Goal: Task Accomplishment & Management: Manage account settings

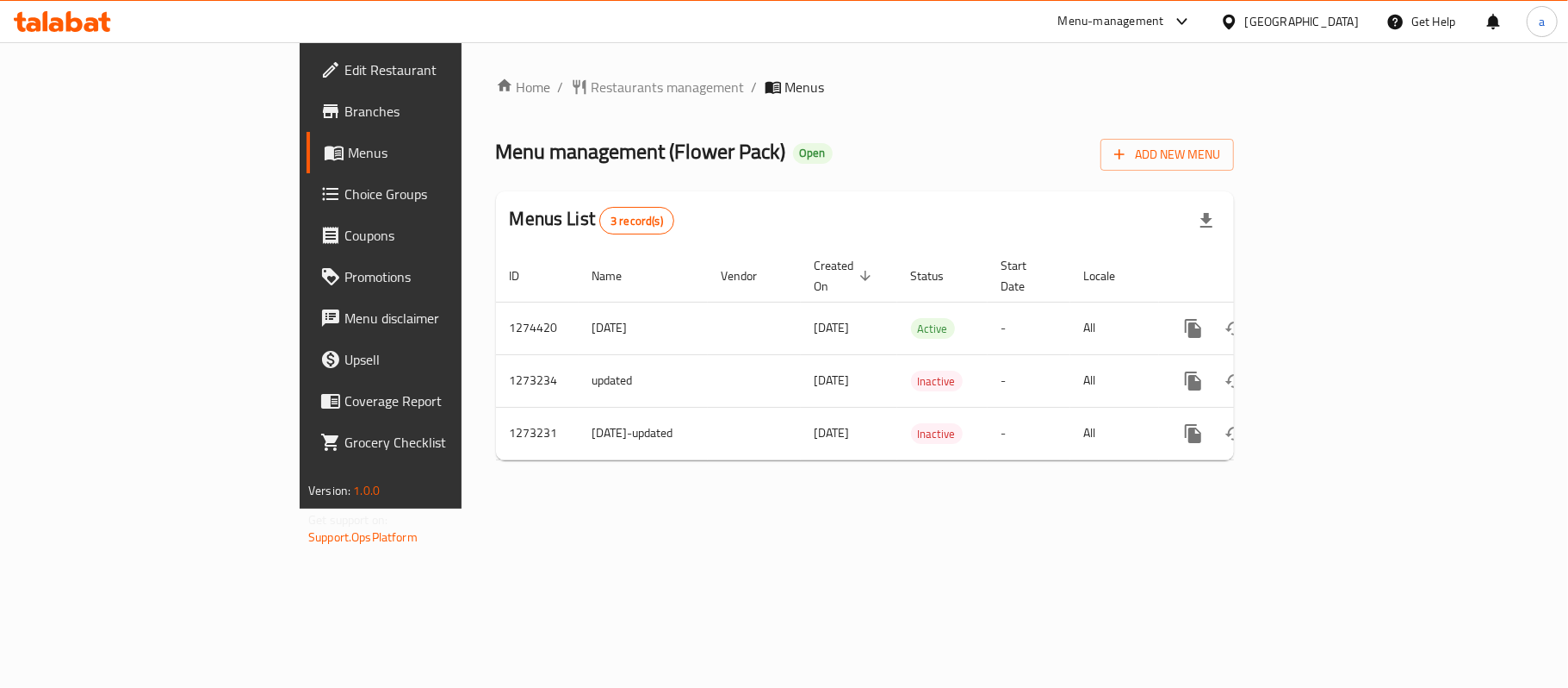
click at [300, 626] on div "Edit Restaurant Branches Menus Choice Groups Coupons Promotions Menu disclaimer…" at bounding box center [431, 386] width 262 height 688
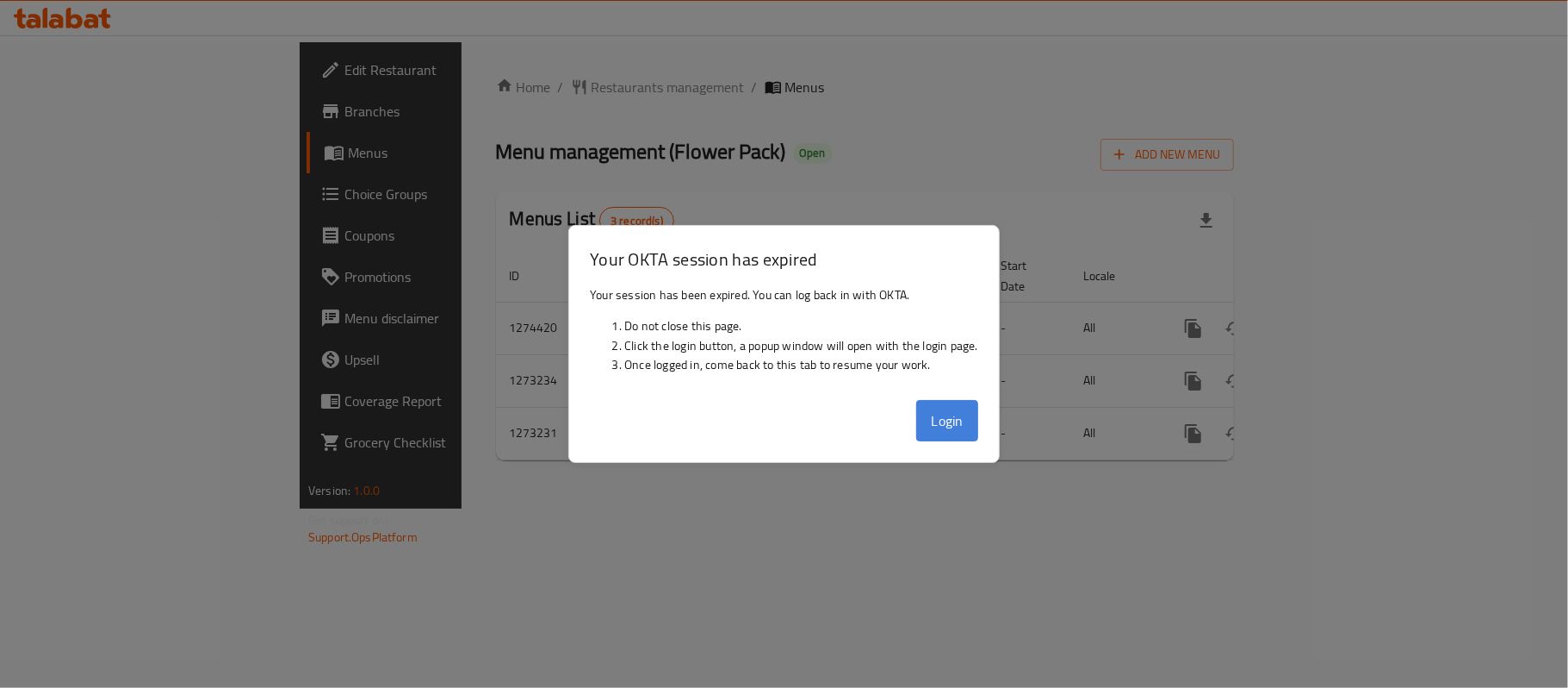
click at [941, 422] on button "Login" at bounding box center [948, 421] width 62 height 42
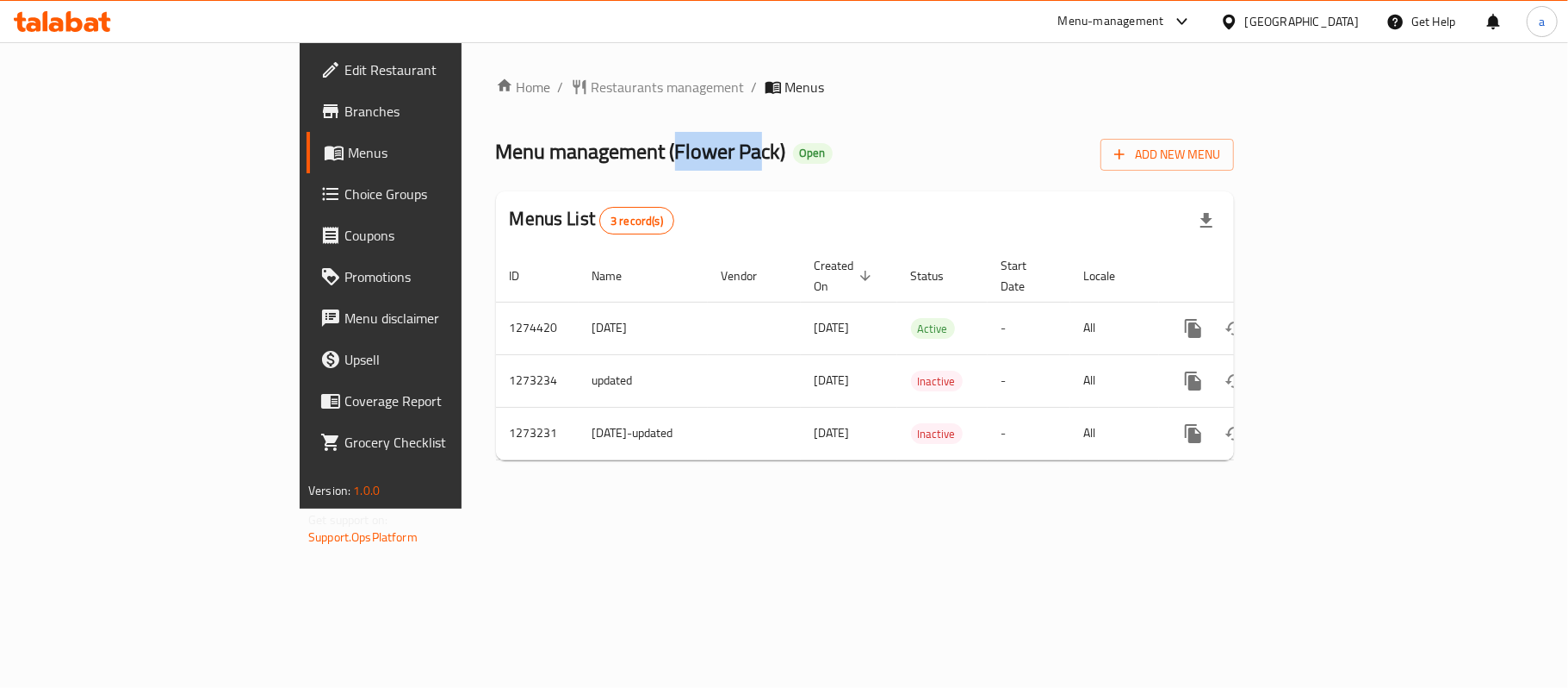
drag, startPoint x: 476, startPoint y: 149, endPoint x: 562, endPoint y: 153, distance: 86.1
click at [562, 153] on span "Menu management ( Flower Pack )" at bounding box center [642, 151] width 290 height 39
click at [604, 184] on div "Home / Restaurants management / Menus Menu management ( Flower Pack ) Open Add …" at bounding box center [865, 275] width 738 height 398
drag, startPoint x: 582, startPoint y: 152, endPoint x: 520, endPoint y: 145, distance: 62.4
click at [520, 145] on span "Menu management ( Flower Pack )" at bounding box center [642, 151] width 290 height 39
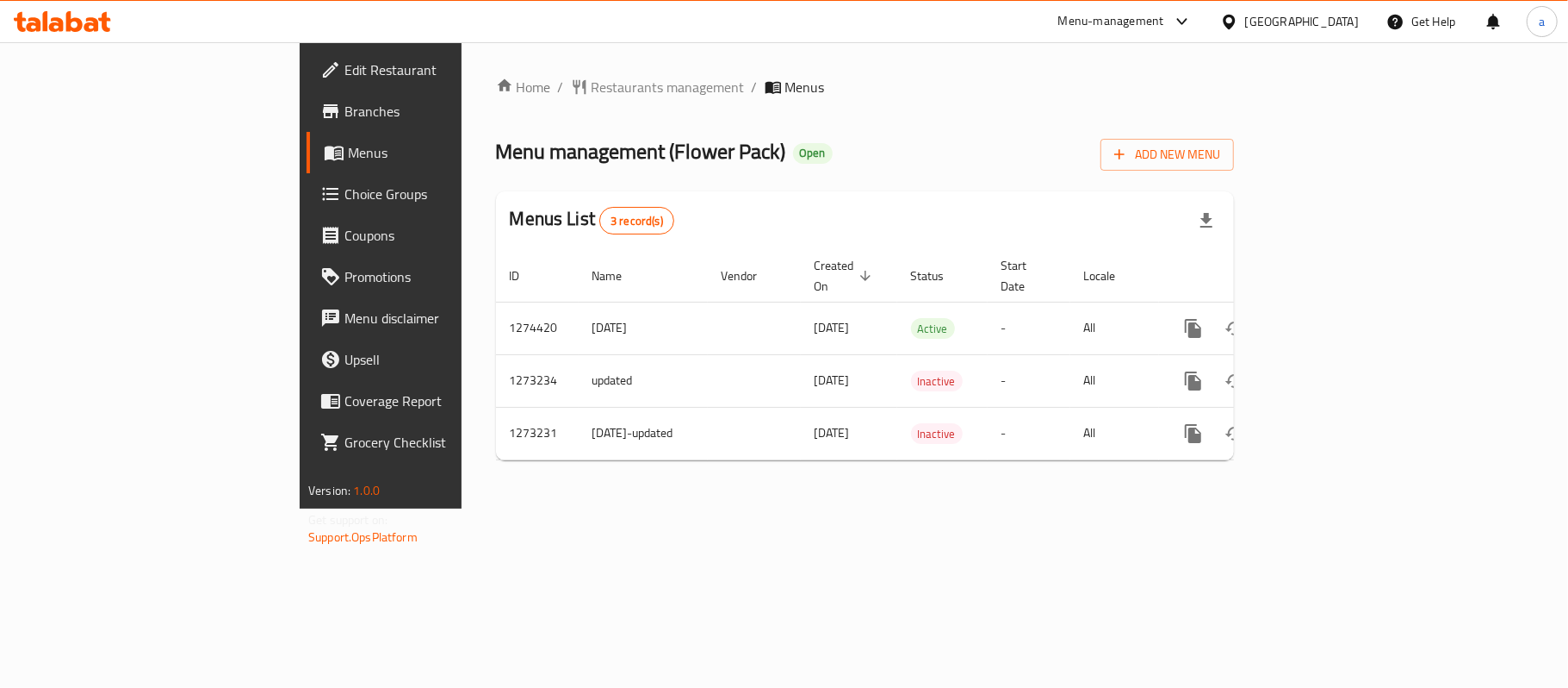
click at [811, 174] on div "Home / Restaurants management / Menus Menu management ( Flower Pack ) Open Add …" at bounding box center [865, 275] width 738 height 398
click at [462, 508] on div "Home / Restaurants management / Menus Menu management ( Flower Pack ) Open Add …" at bounding box center [865, 275] width 807 height 467
click at [726, 508] on div "Home / Restaurants management / Menus Menu management ( Flower Pack ) Open Add …" at bounding box center [865, 275] width 807 height 467
click at [462, 508] on div "Home / Restaurants management / Menus Menu management ( Flower Pack ) Open Add …" at bounding box center [865, 275] width 807 height 467
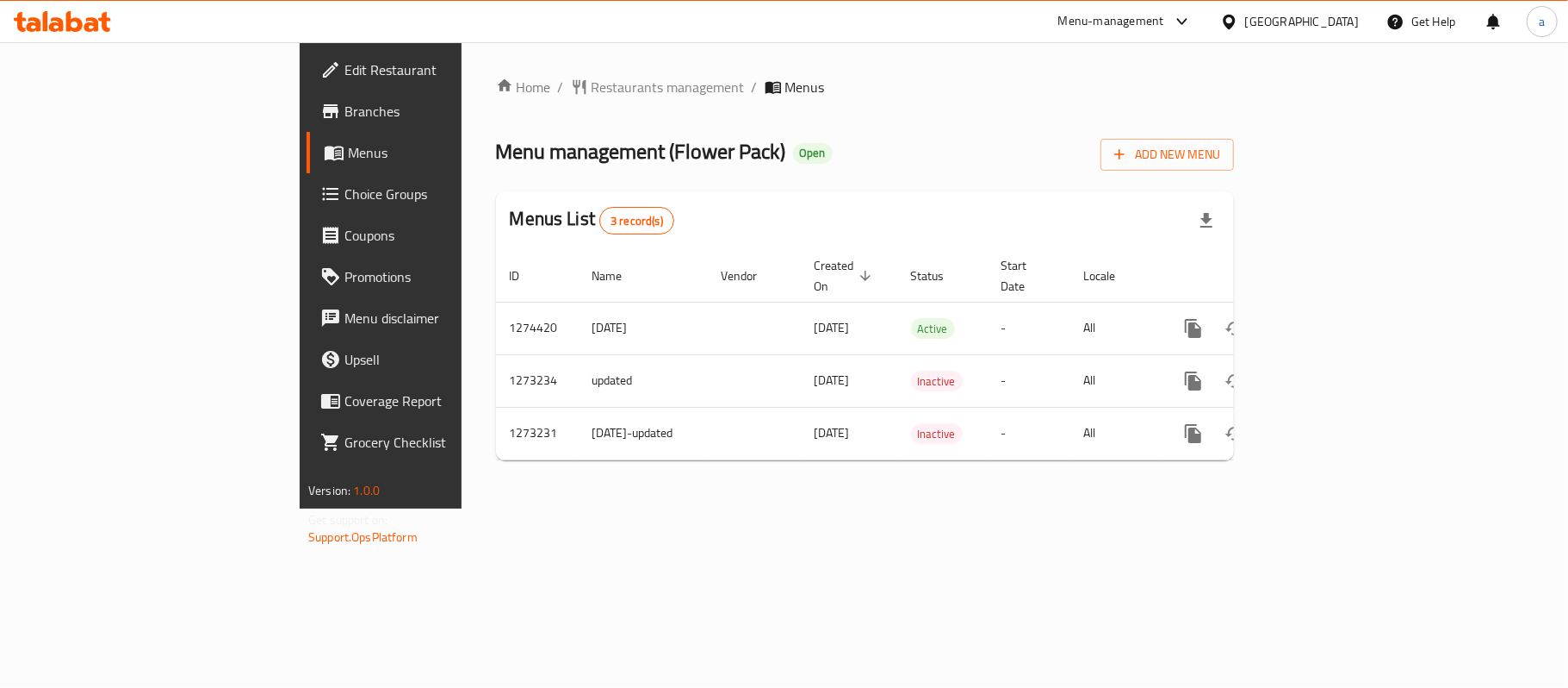
click at [462, 491] on div "Home / Restaurants management / Menus Menu management ( Flower Pack ) Open Add …" at bounding box center [865, 275] width 807 height 467
click at [534, 508] on div "Home / Restaurants management / Menus Menu management ( Flower Pack ) Open Add …" at bounding box center [865, 275] width 807 height 467
click at [1334, 26] on div "Qatar" at bounding box center [1302, 21] width 113 height 19
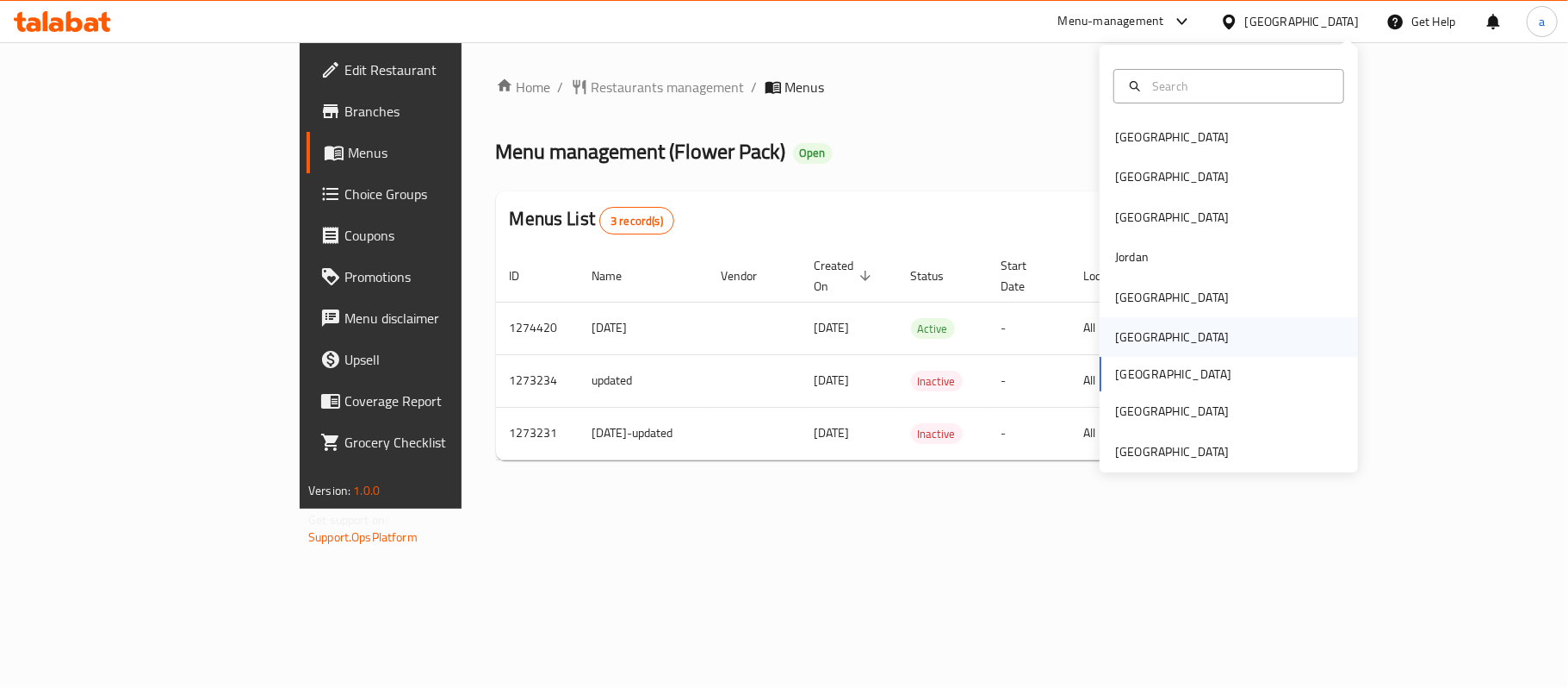
click at [1137, 329] on div "Oman" at bounding box center [1172, 336] width 142 height 40
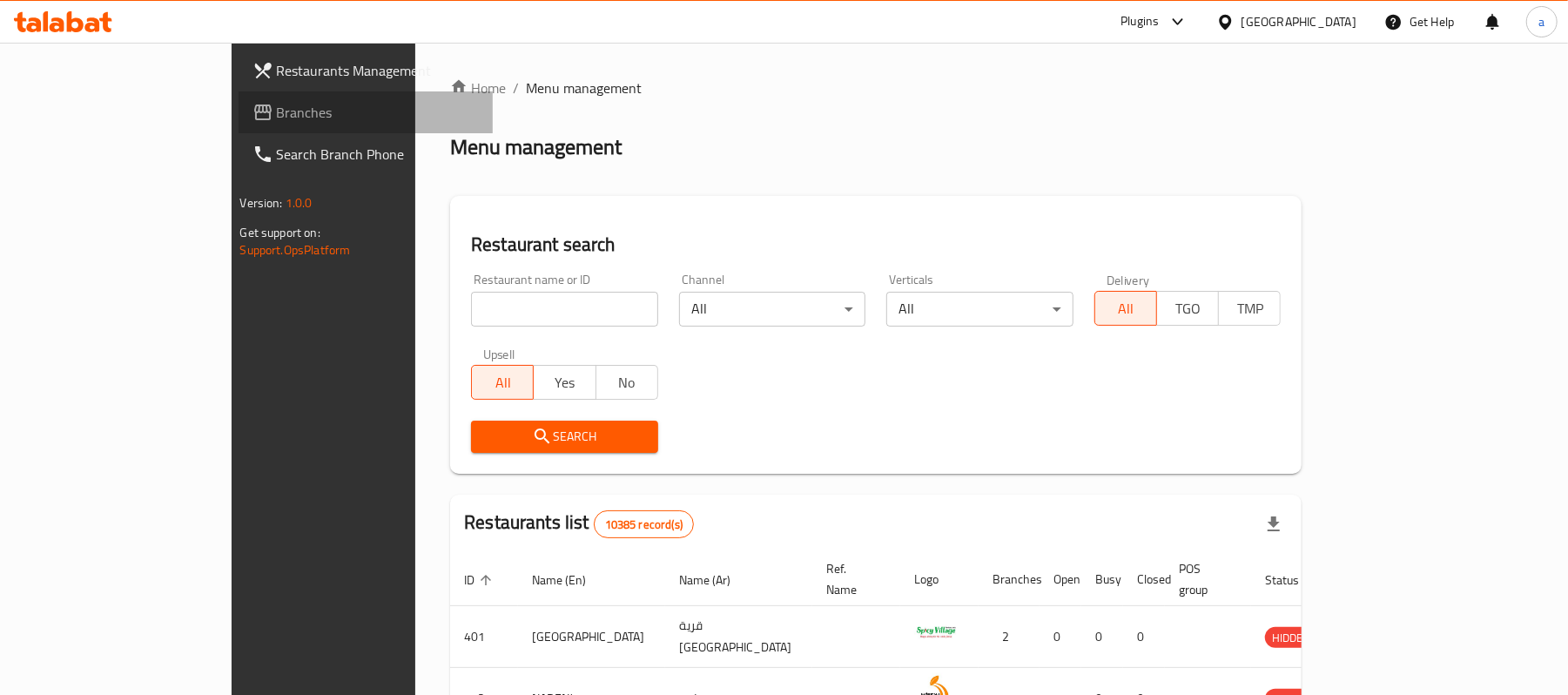
click at [277, 110] on span "Branches" at bounding box center [378, 112] width 203 height 21
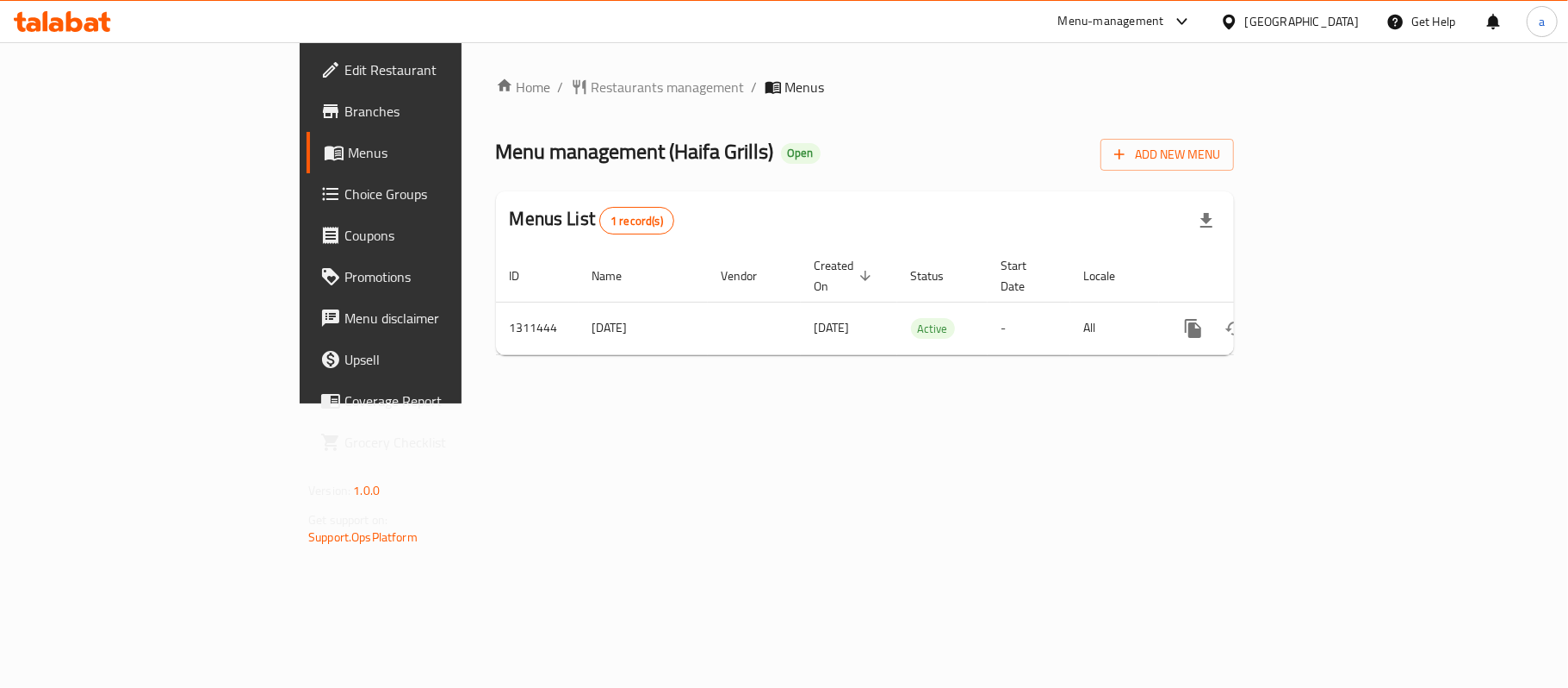
click at [1339, 19] on div "Oman" at bounding box center [1302, 21] width 113 height 19
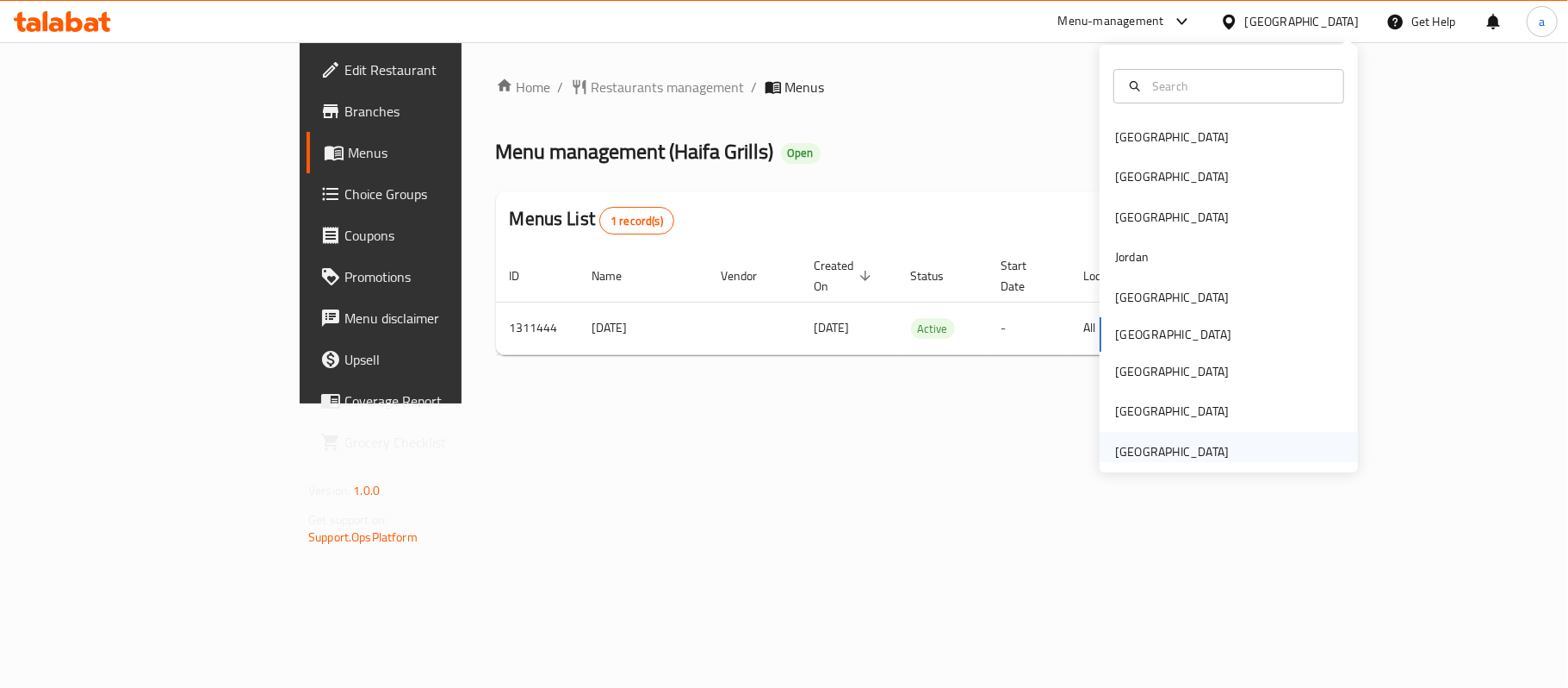
click at [1141, 443] on div "United Arab Emirates" at bounding box center [1172, 451] width 113 height 19
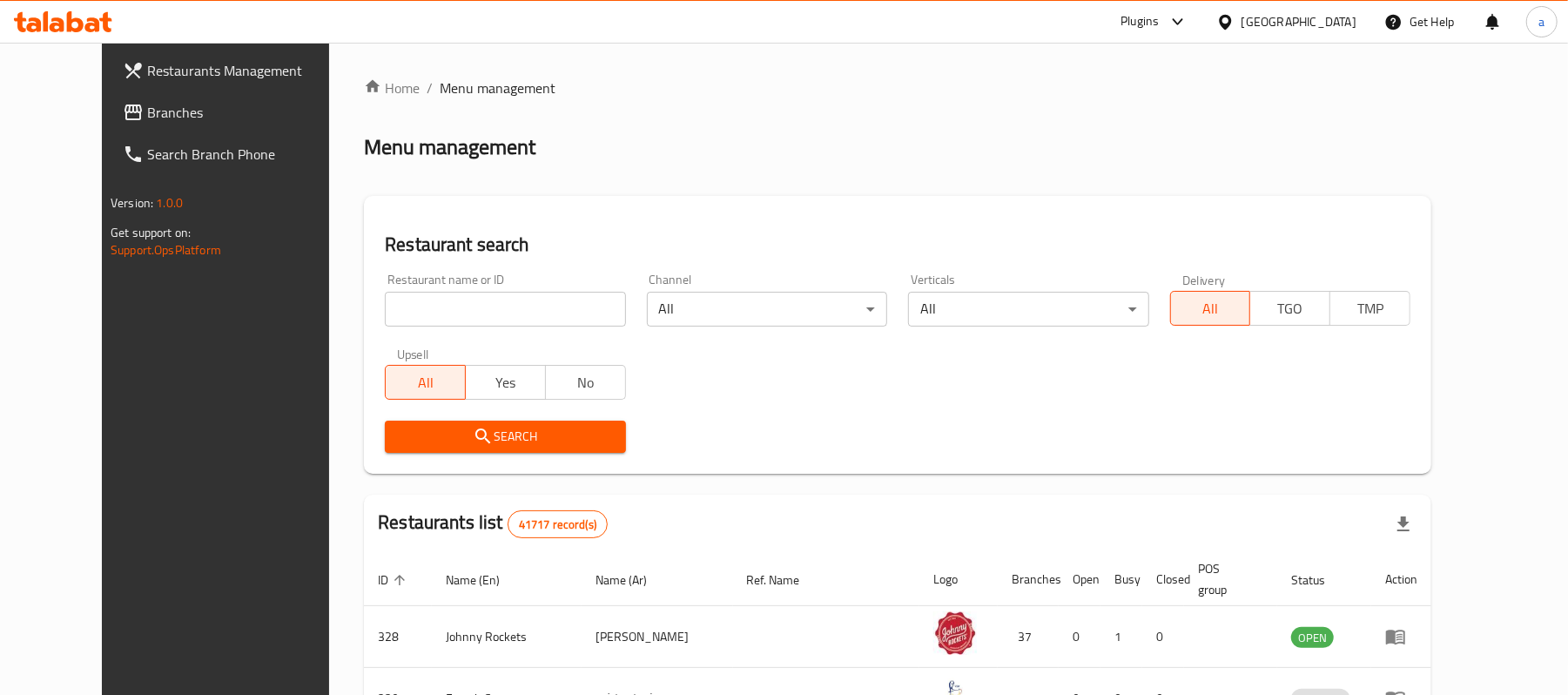
click at [147, 109] on span "Branches" at bounding box center [248, 112] width 203 height 21
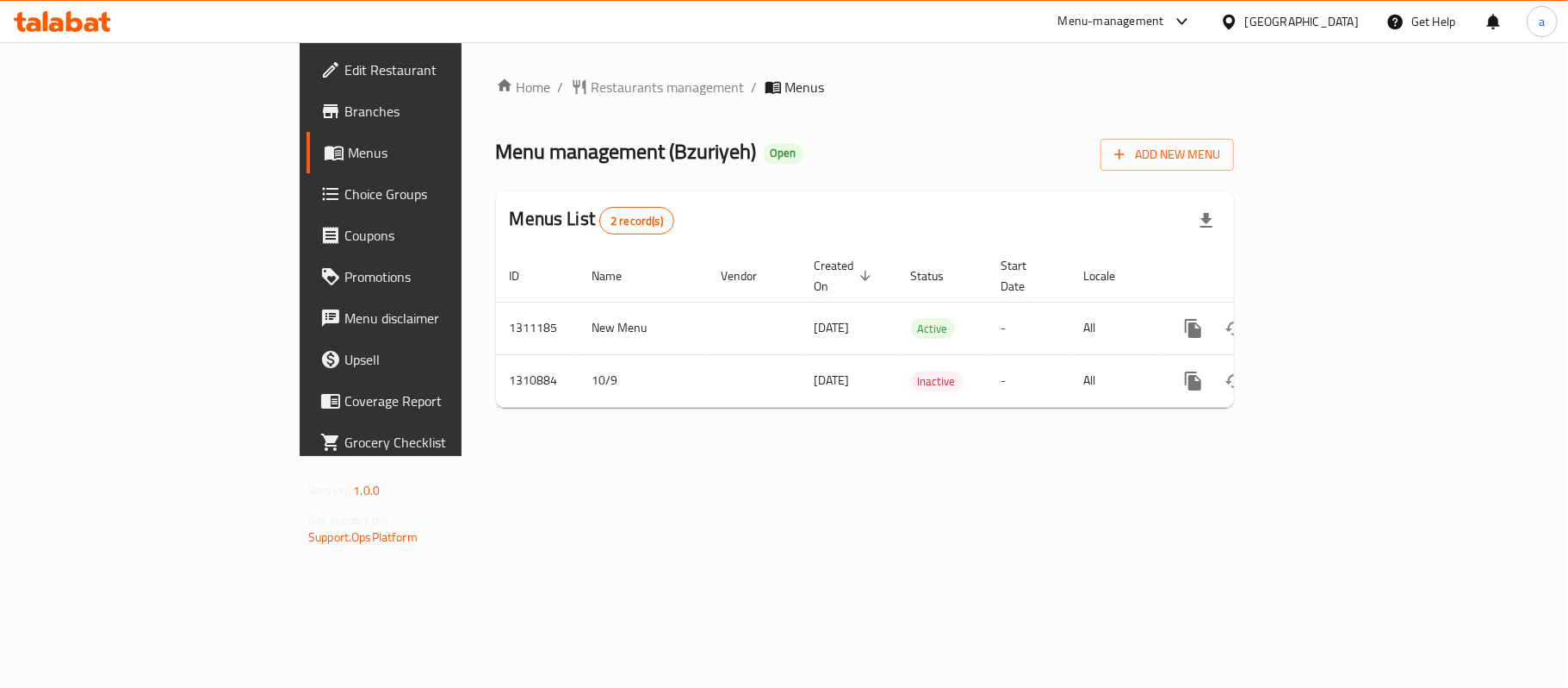
click at [1285, 21] on div "[GEOGRAPHIC_DATA]" at bounding box center [1302, 21] width 113 height 19
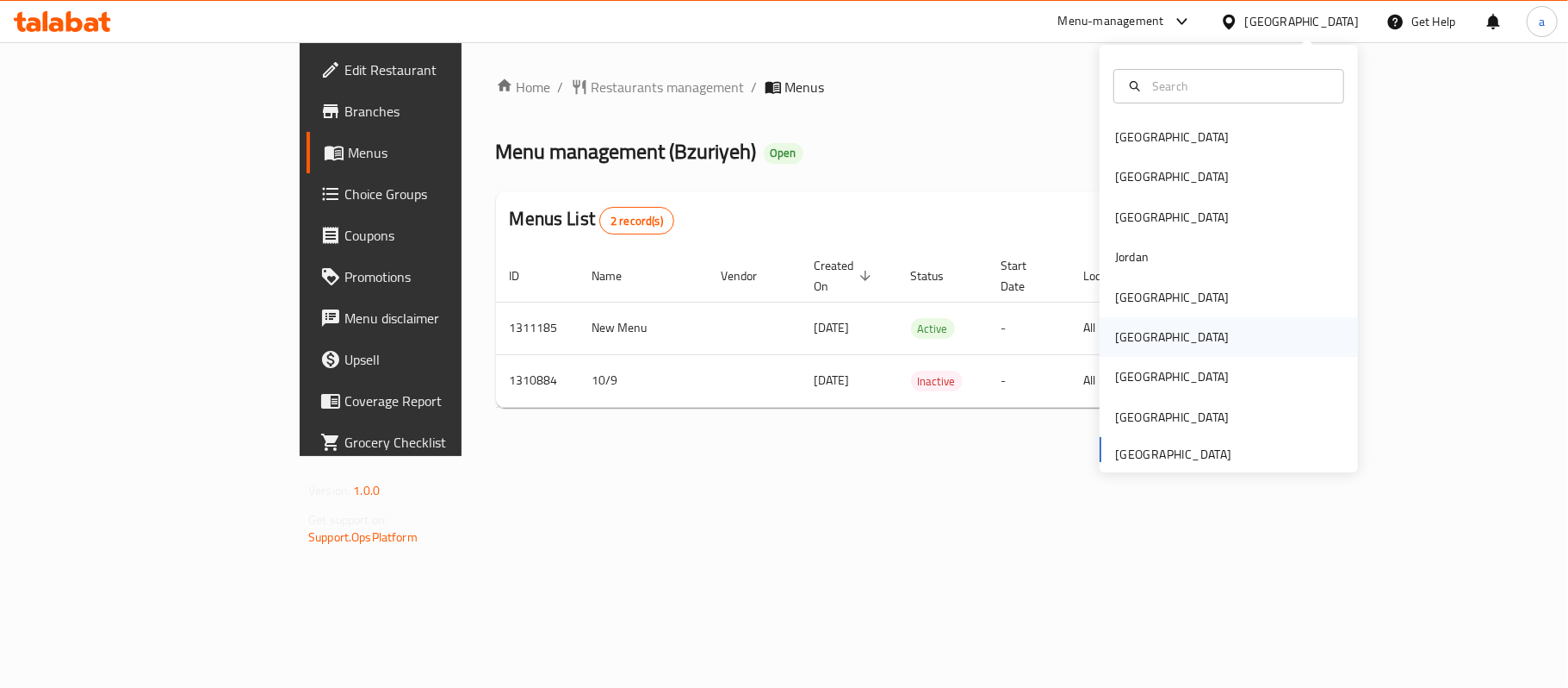
click at [1135, 345] on div "[GEOGRAPHIC_DATA]" at bounding box center [1172, 336] width 142 height 40
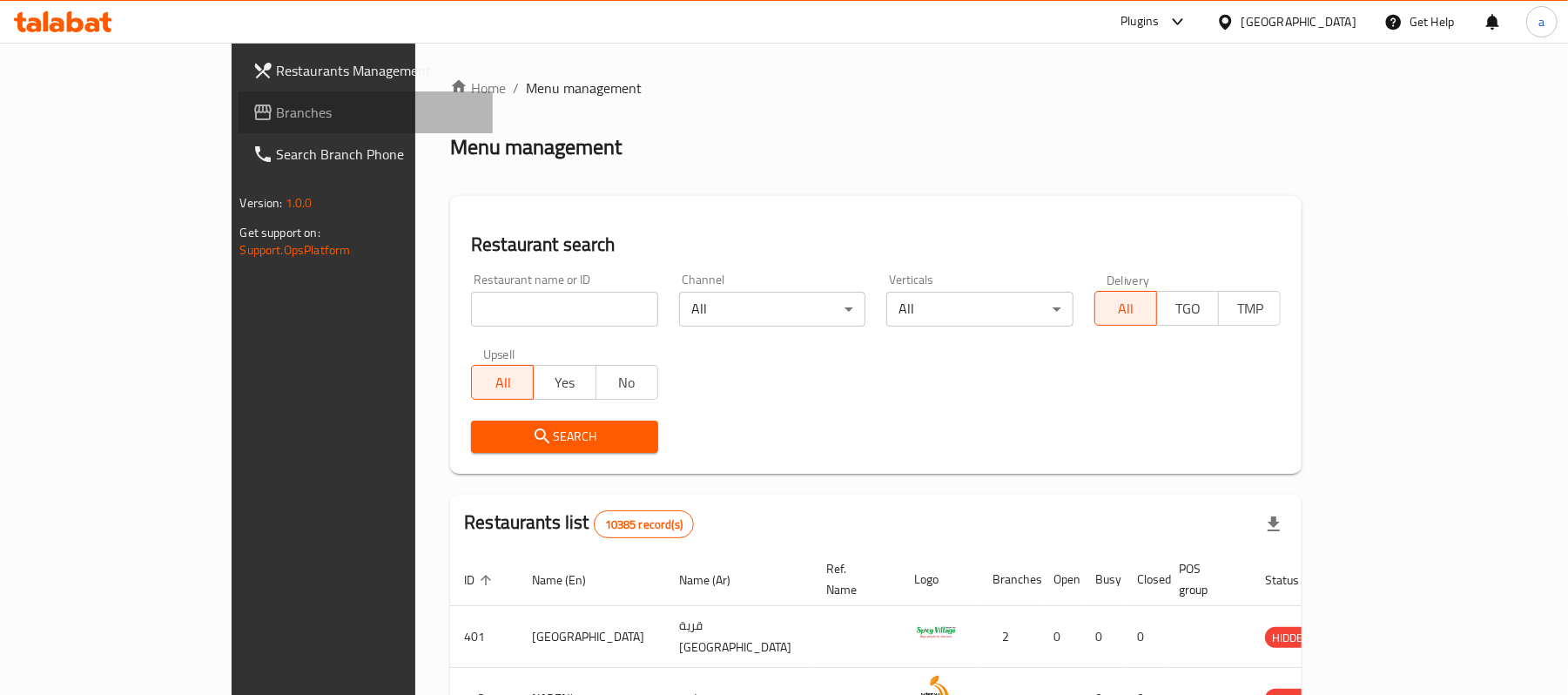
click at [277, 114] on span "Branches" at bounding box center [378, 112] width 203 height 21
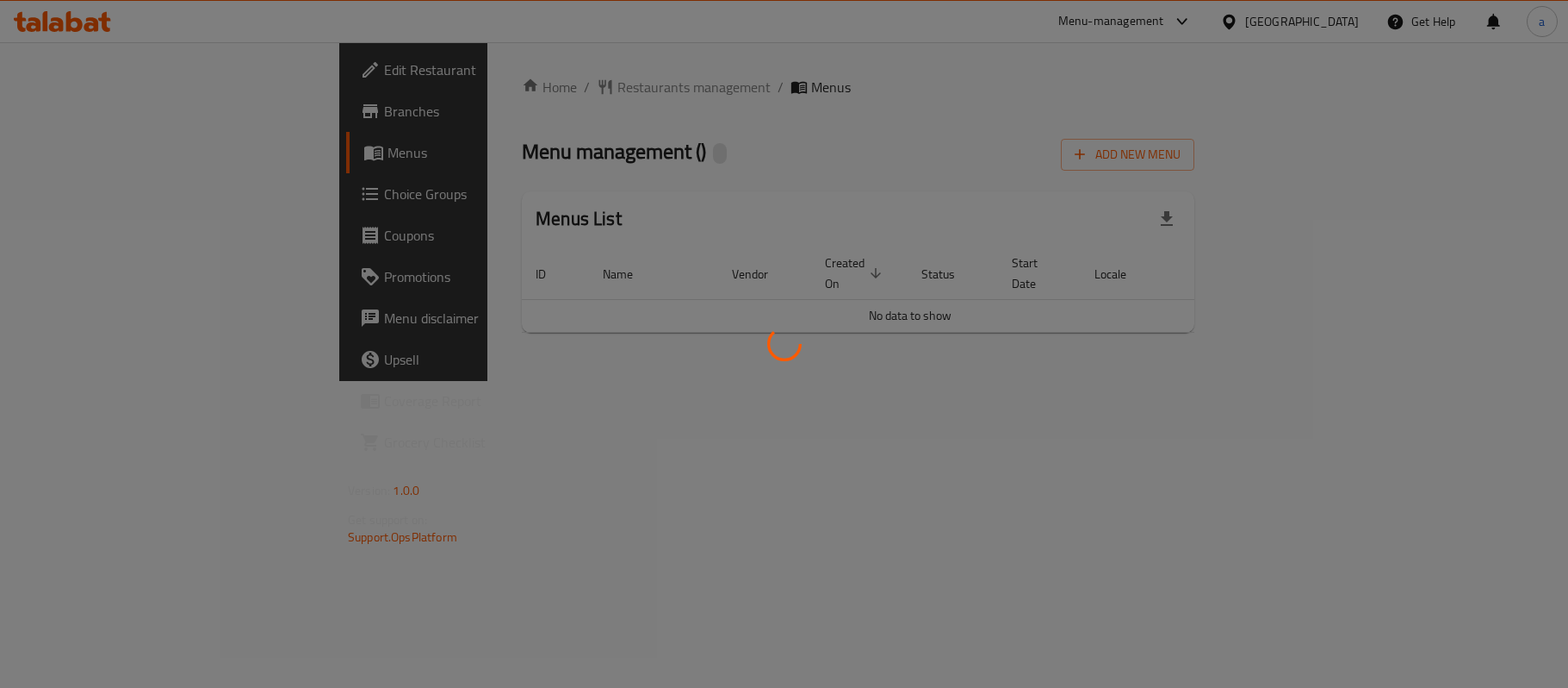
click at [1345, 20] on div at bounding box center [784, 344] width 1568 height 688
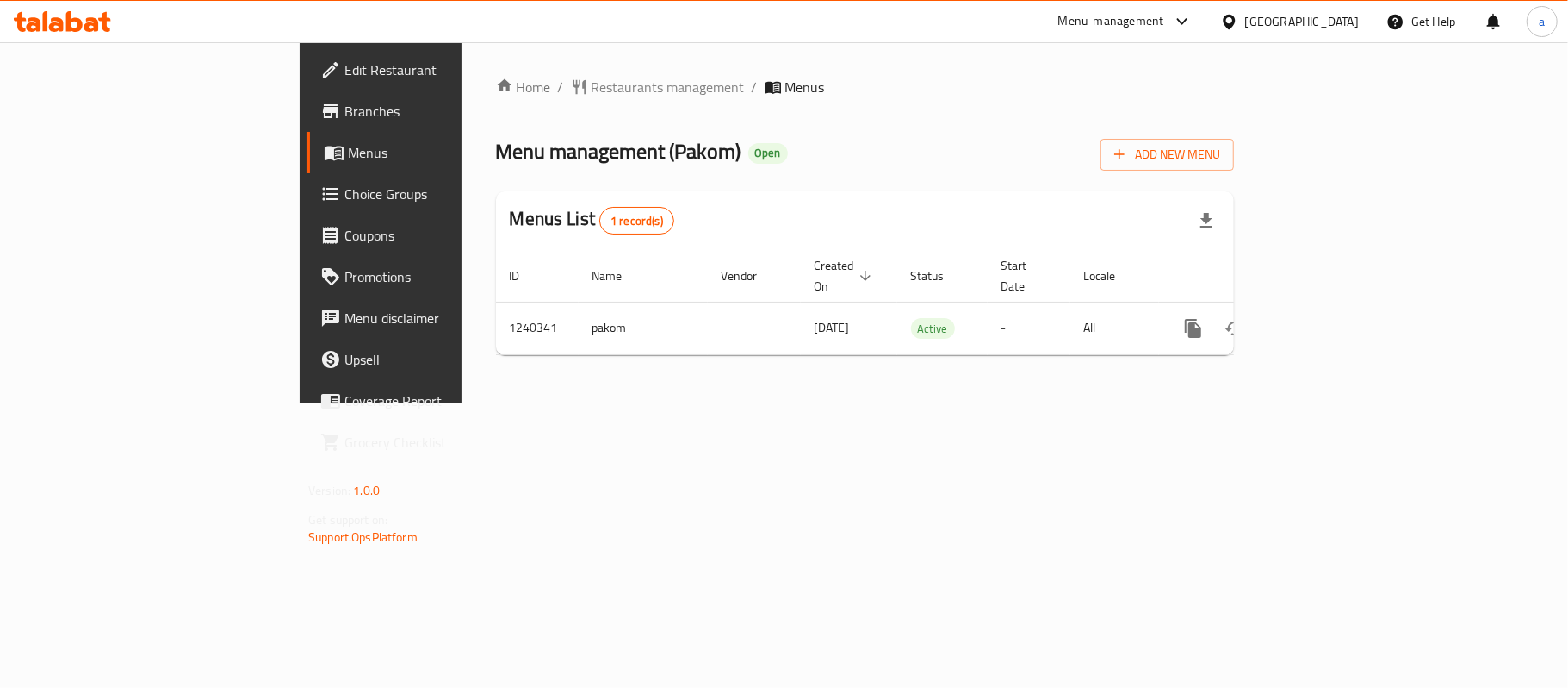
click at [1332, 24] on div "[GEOGRAPHIC_DATA]" at bounding box center [1302, 21] width 113 height 19
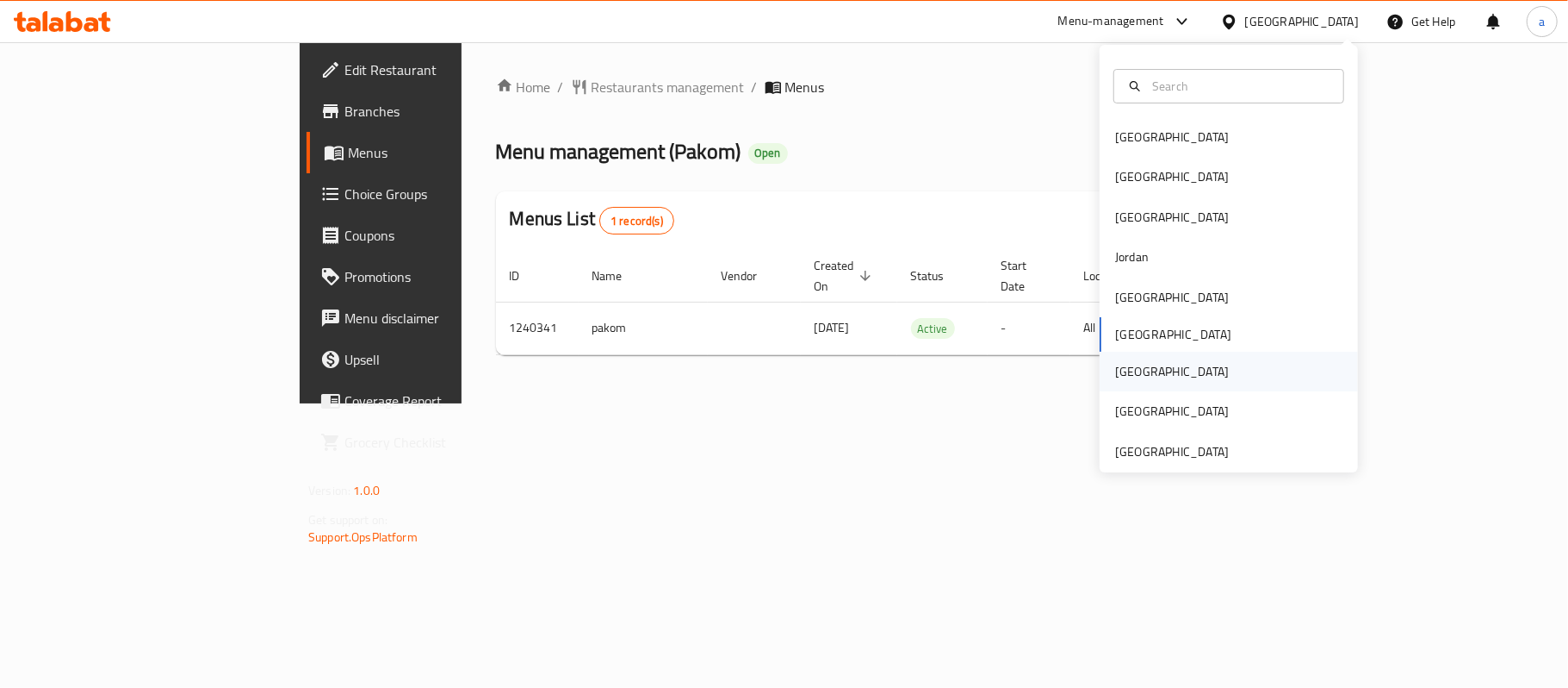
click at [1135, 374] on div "[GEOGRAPHIC_DATA]" at bounding box center [1172, 371] width 142 height 40
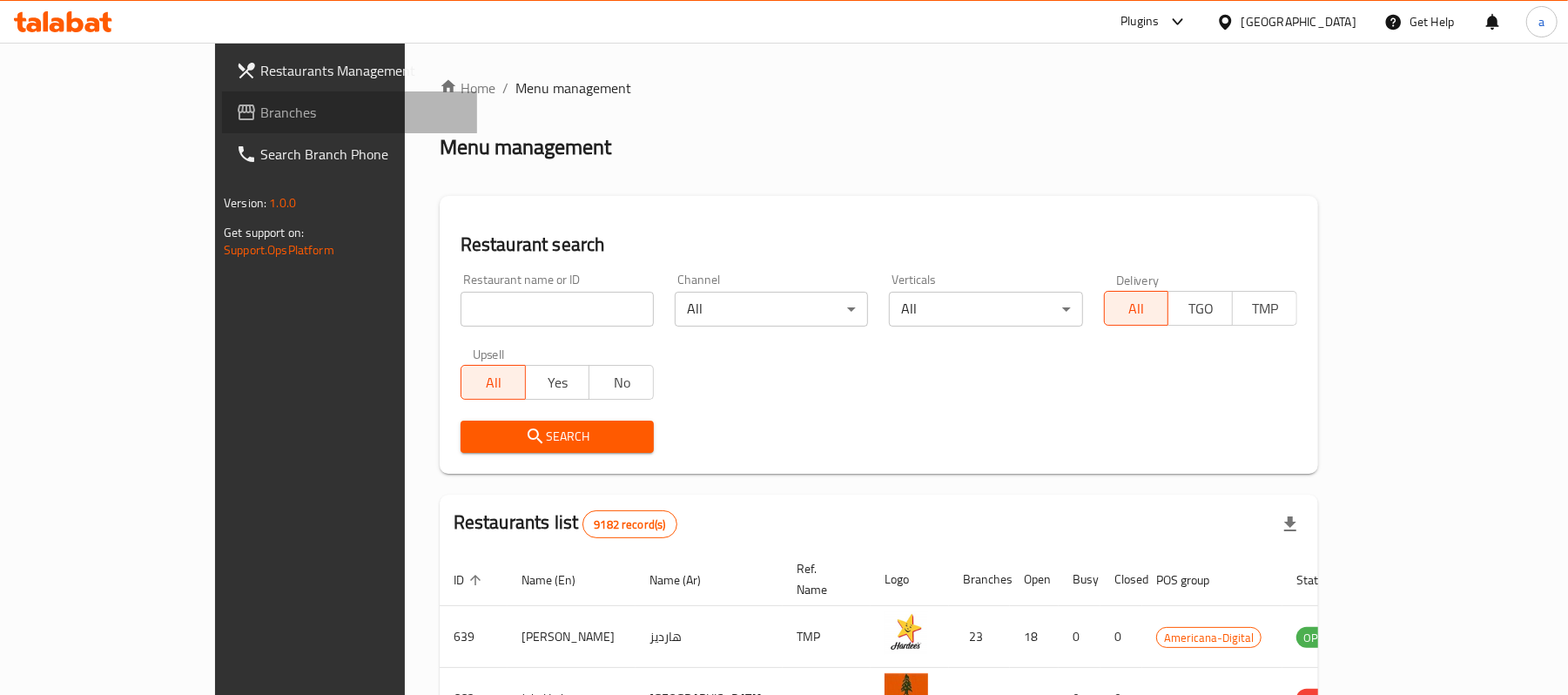
click at [260, 114] on span "Branches" at bounding box center [361, 112] width 203 height 21
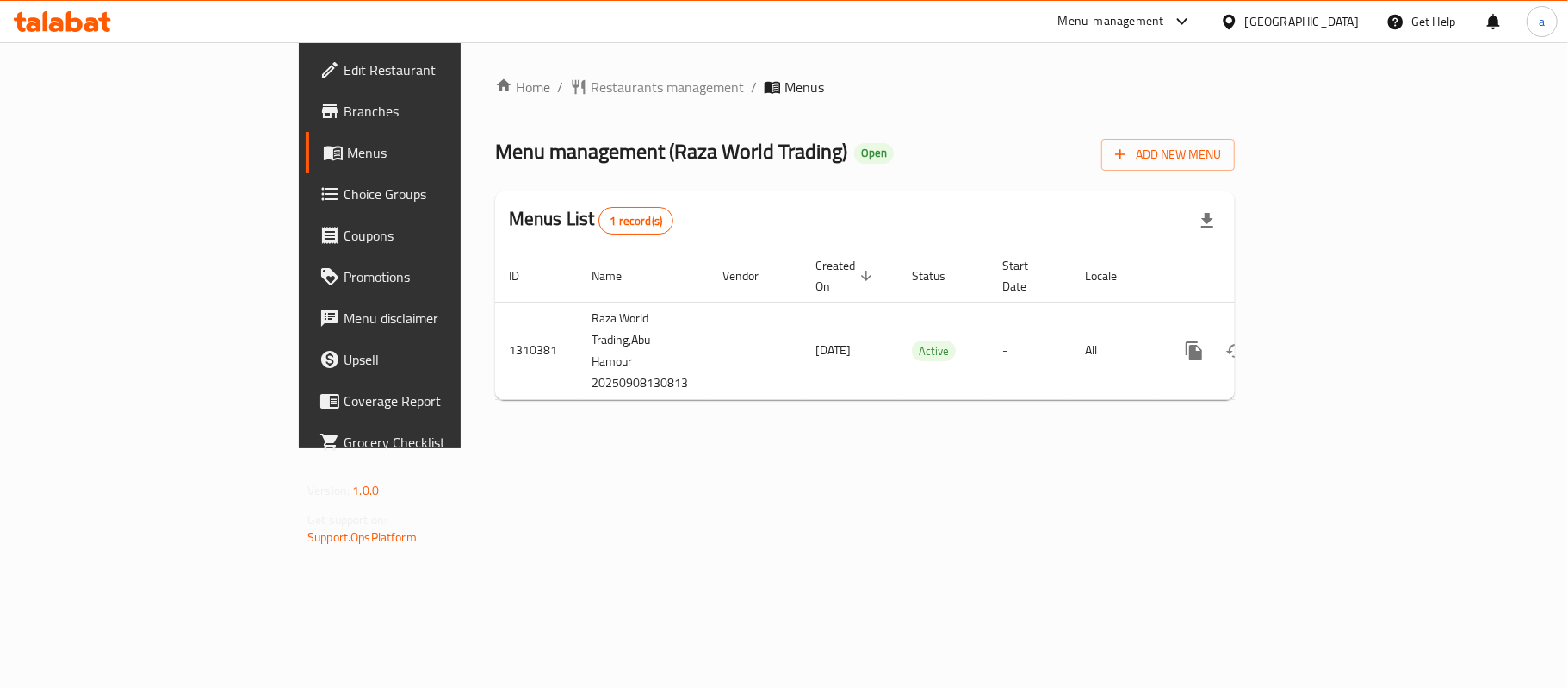
click at [98, 36] on div at bounding box center [62, 21] width 125 height 35
click at [91, 18] on icon at bounding box center [91, 24] width 15 height 15
click at [62, 22] on icon at bounding box center [56, 24] width 15 height 15
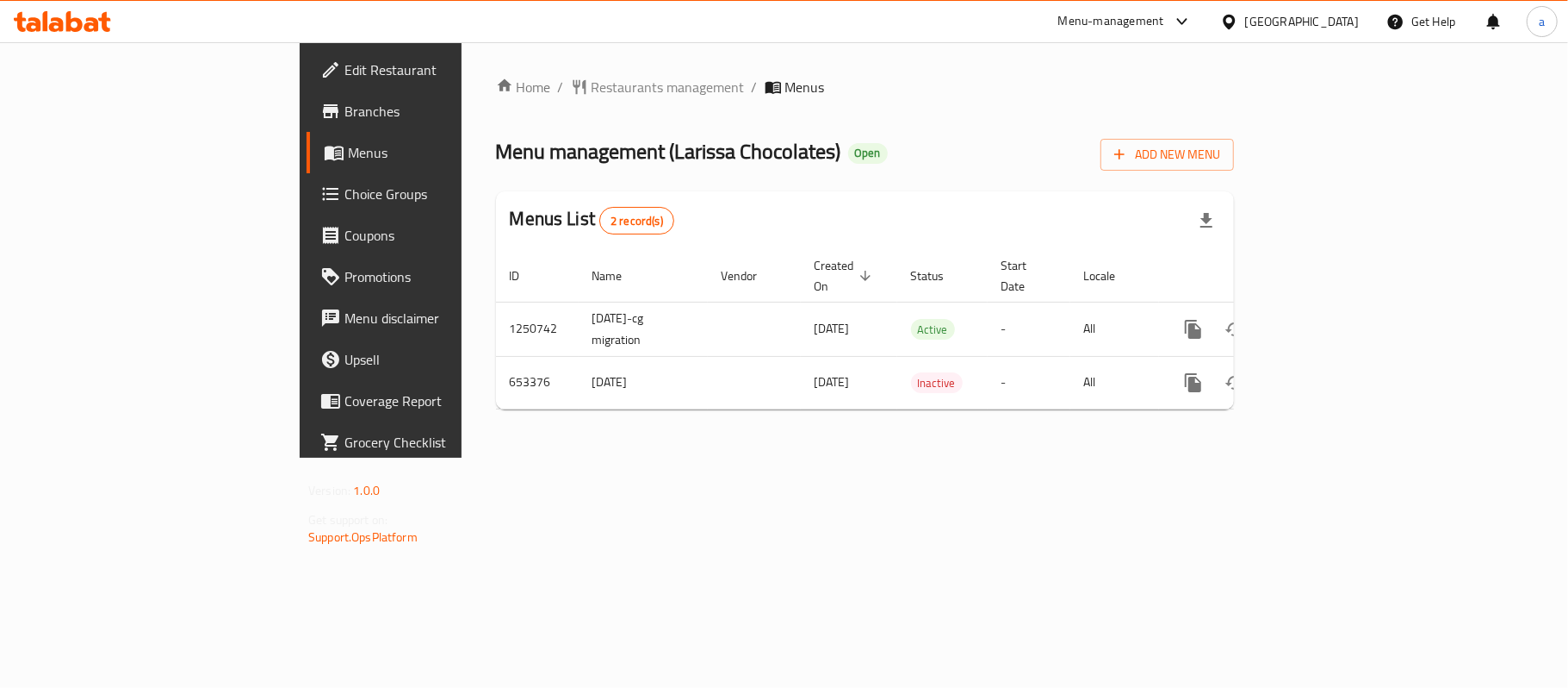
click at [1337, 17] on div "Qatar" at bounding box center [1302, 21] width 113 height 19
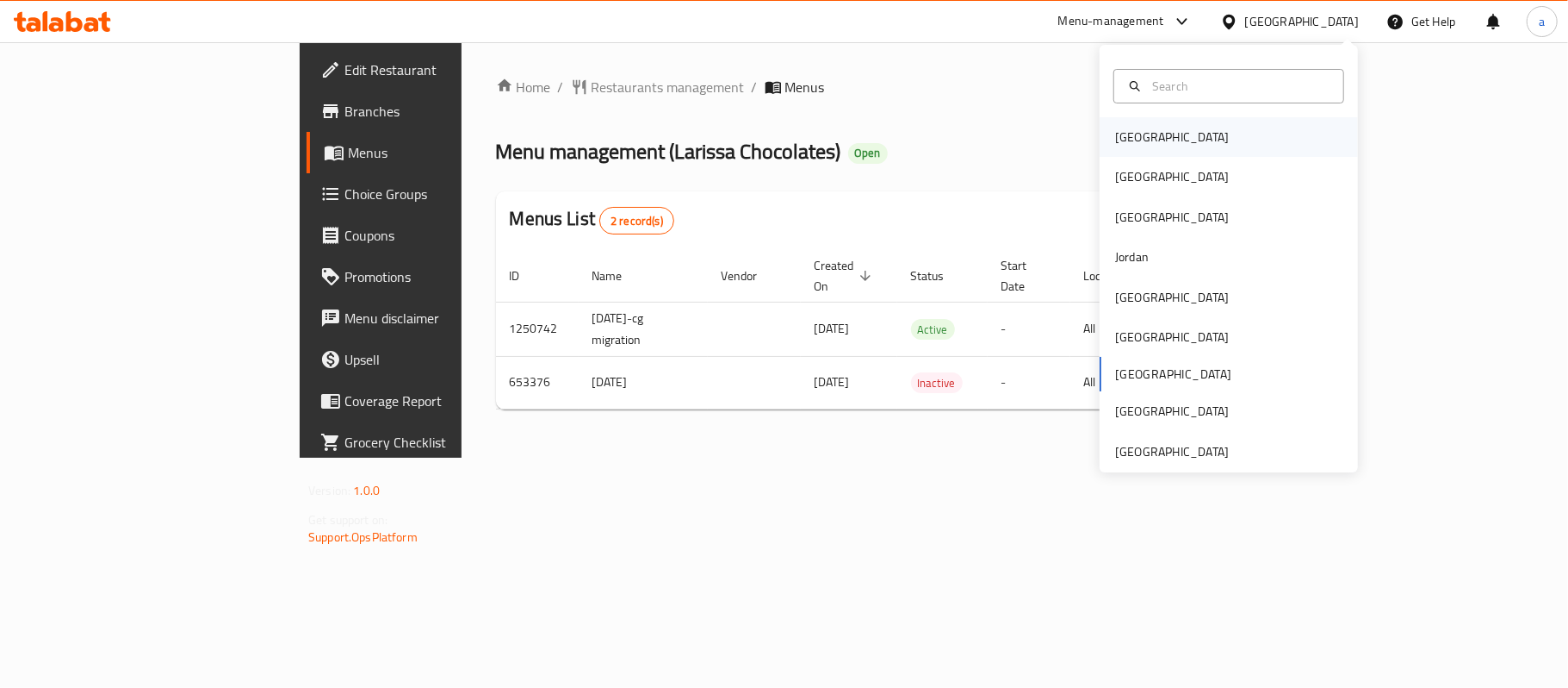
click at [1163, 138] on div "[GEOGRAPHIC_DATA]" at bounding box center [1229, 136] width 258 height 40
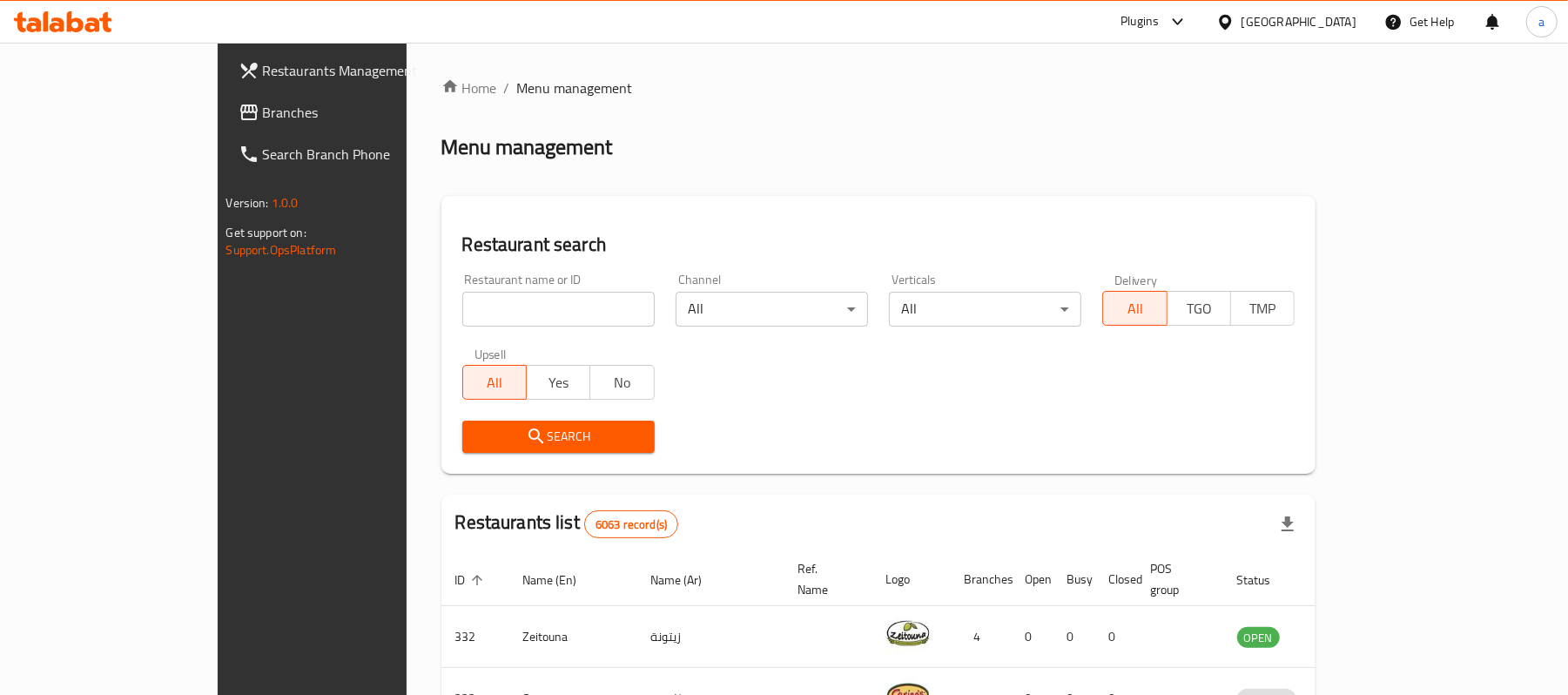
click at [263, 112] on span "Branches" at bounding box center [364, 112] width 203 height 21
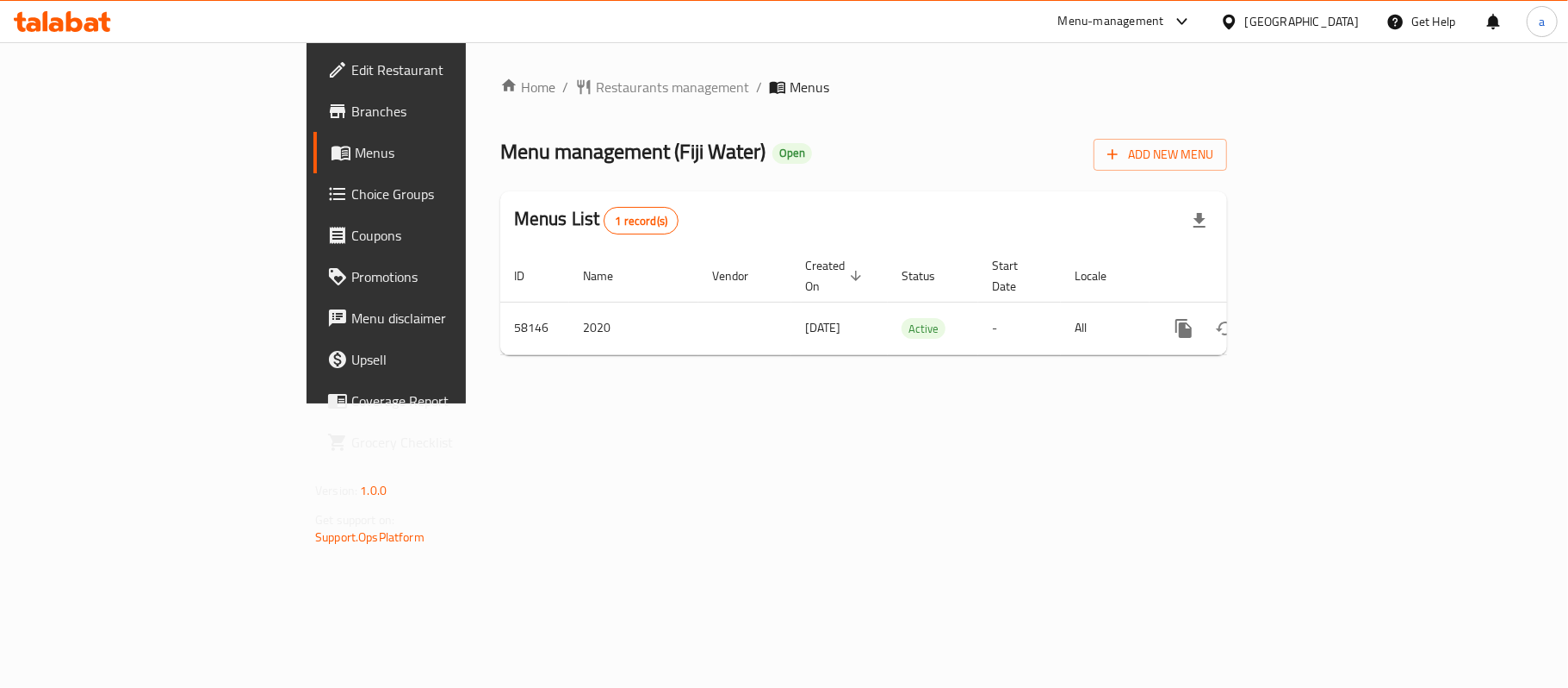
click at [55, 31] on icon at bounding box center [56, 24] width 15 height 15
